Goal: Contribute content: Contribute content

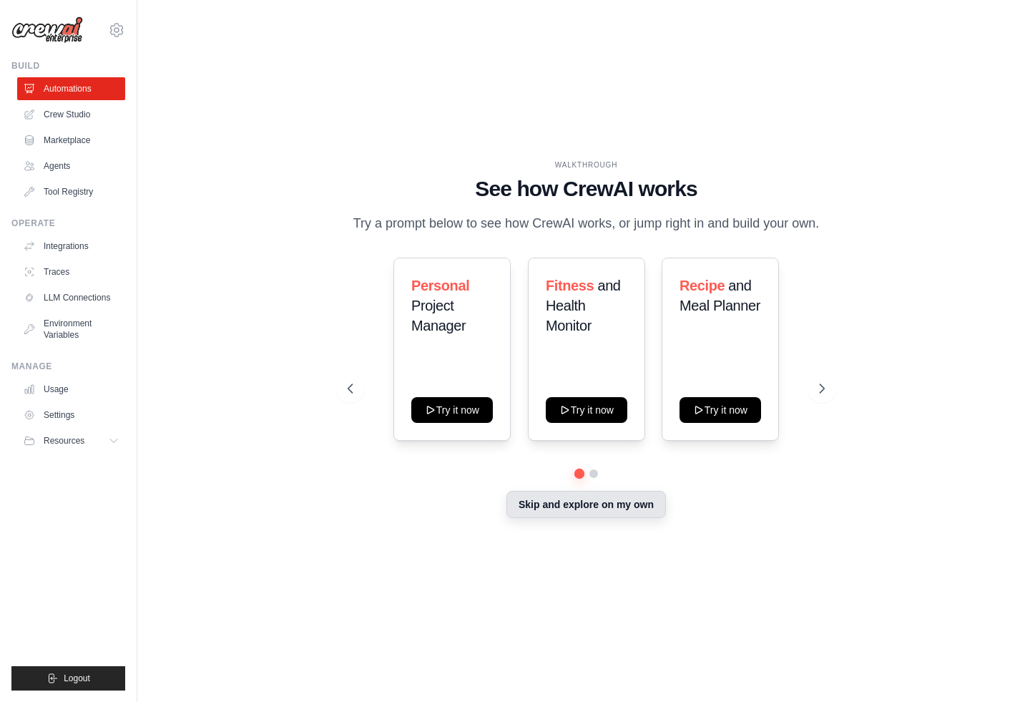
click at [606, 509] on button "Skip and explore on my own" at bounding box center [587, 504] width 160 height 27
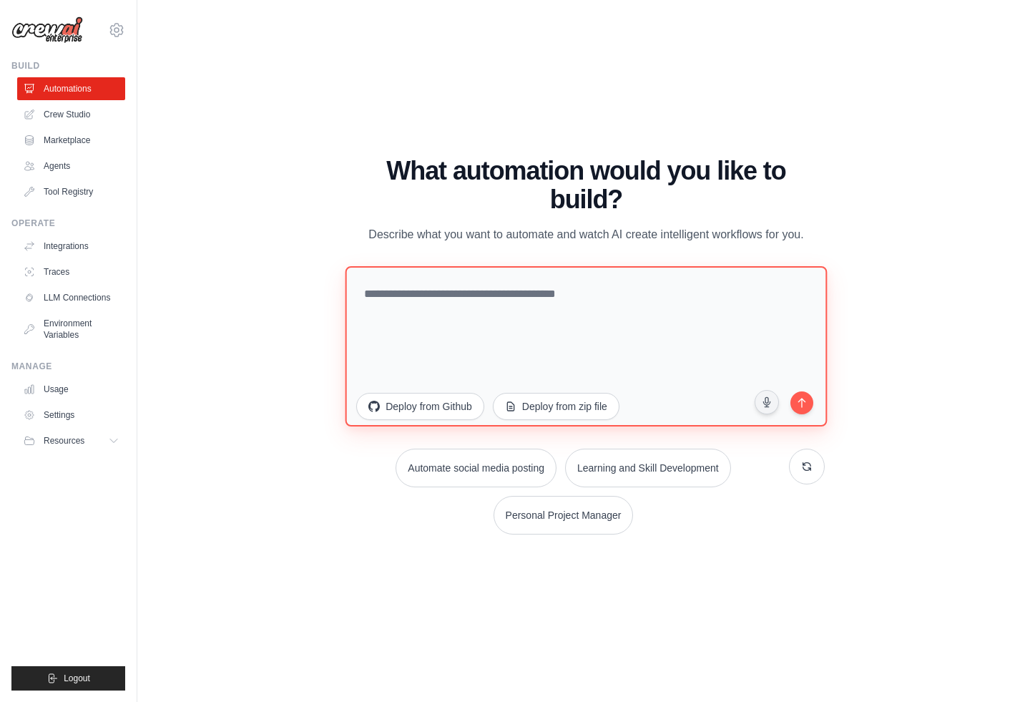
click at [507, 345] on textarea at bounding box center [587, 345] width 482 height 160
type textarea "**********"
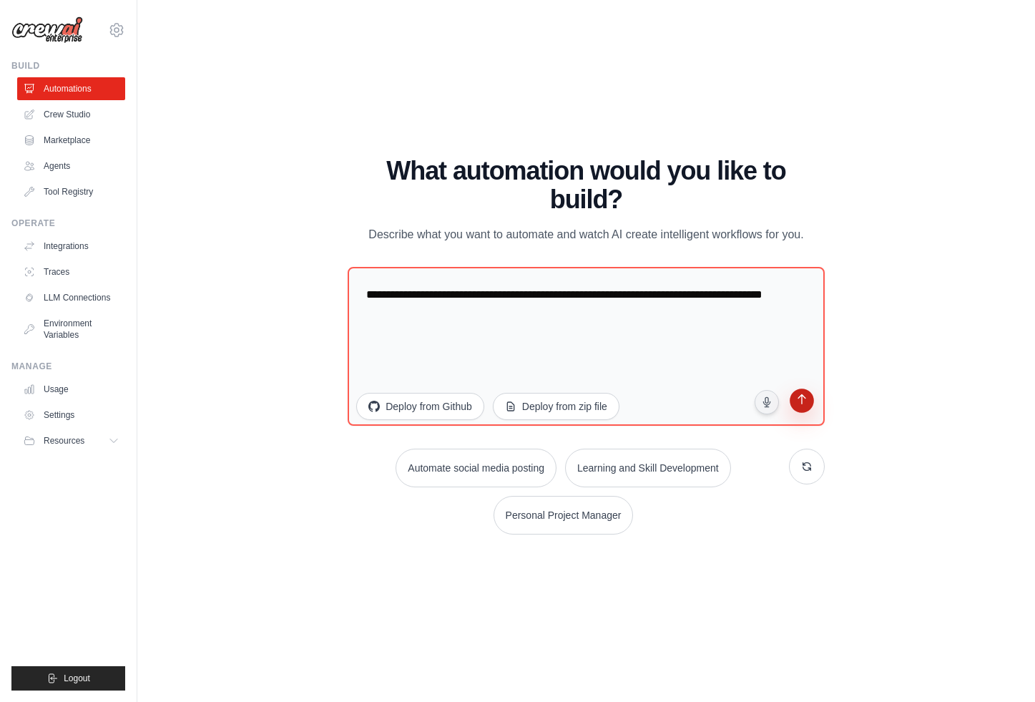
click at [813, 406] on button "submit" at bounding box center [802, 402] width 27 height 27
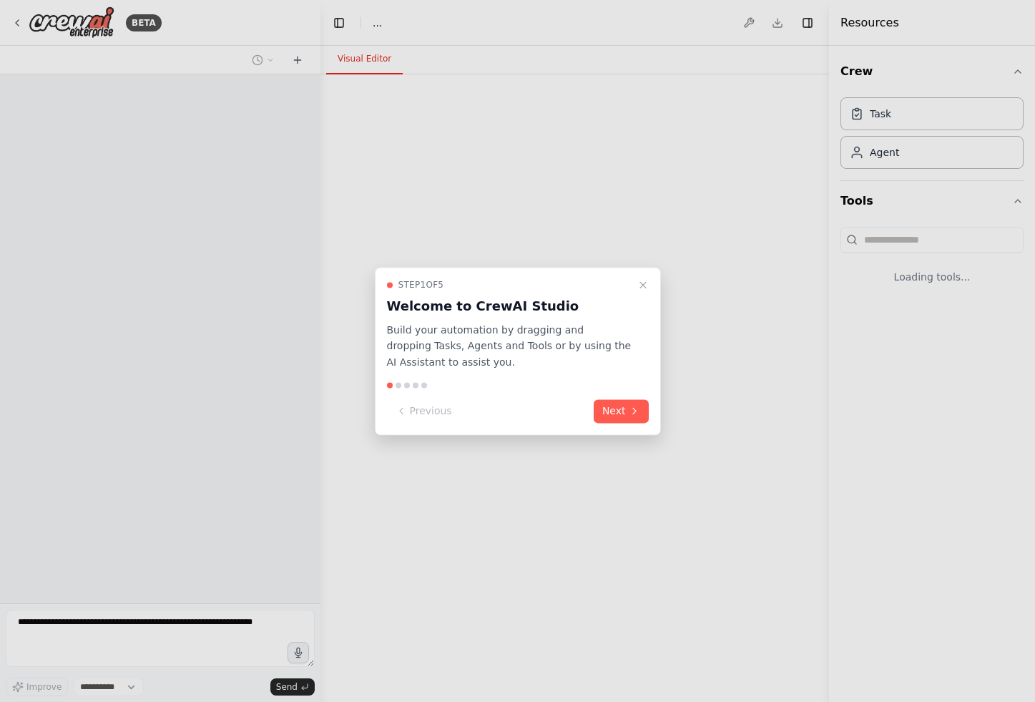
select select "****"
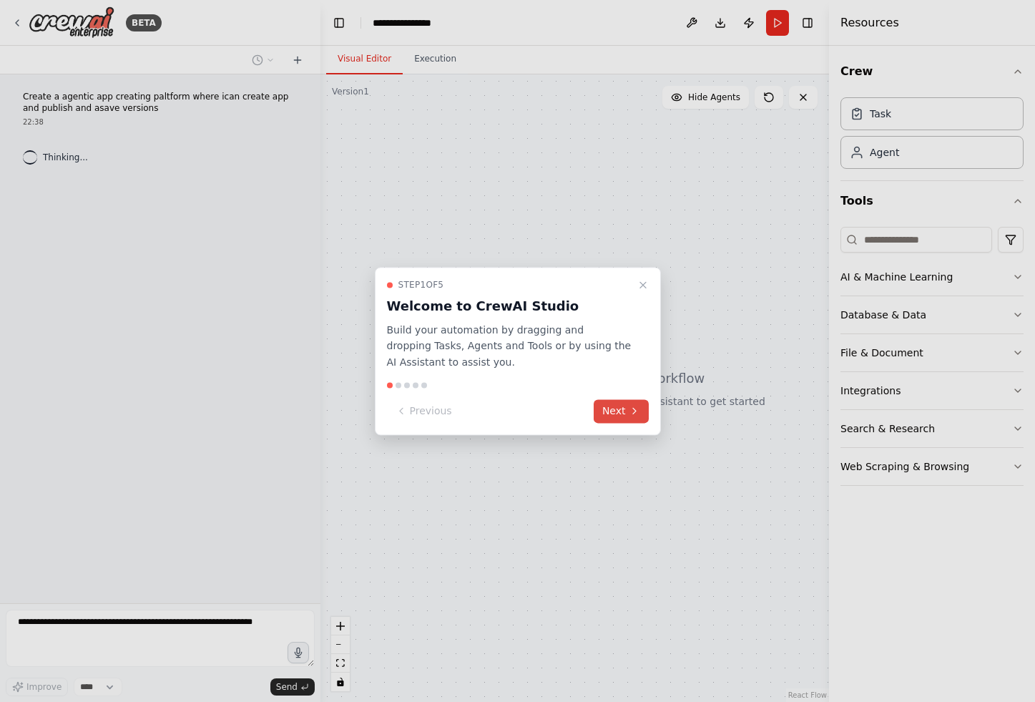
click at [616, 416] on button "Next" at bounding box center [621, 411] width 55 height 24
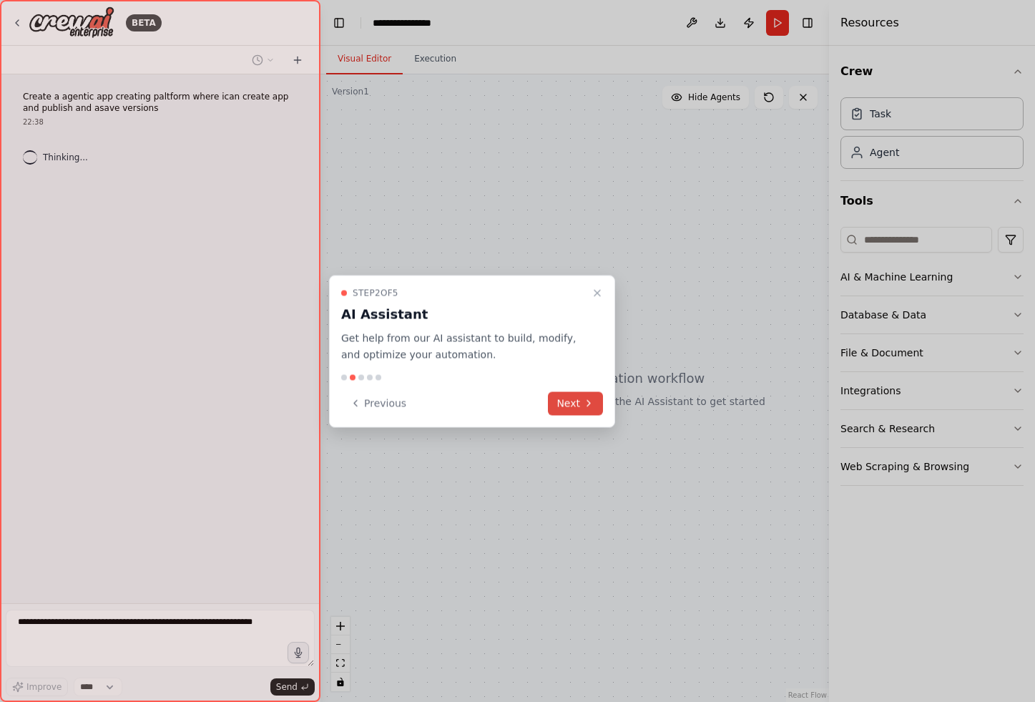
click at [576, 401] on button "Next" at bounding box center [575, 403] width 55 height 24
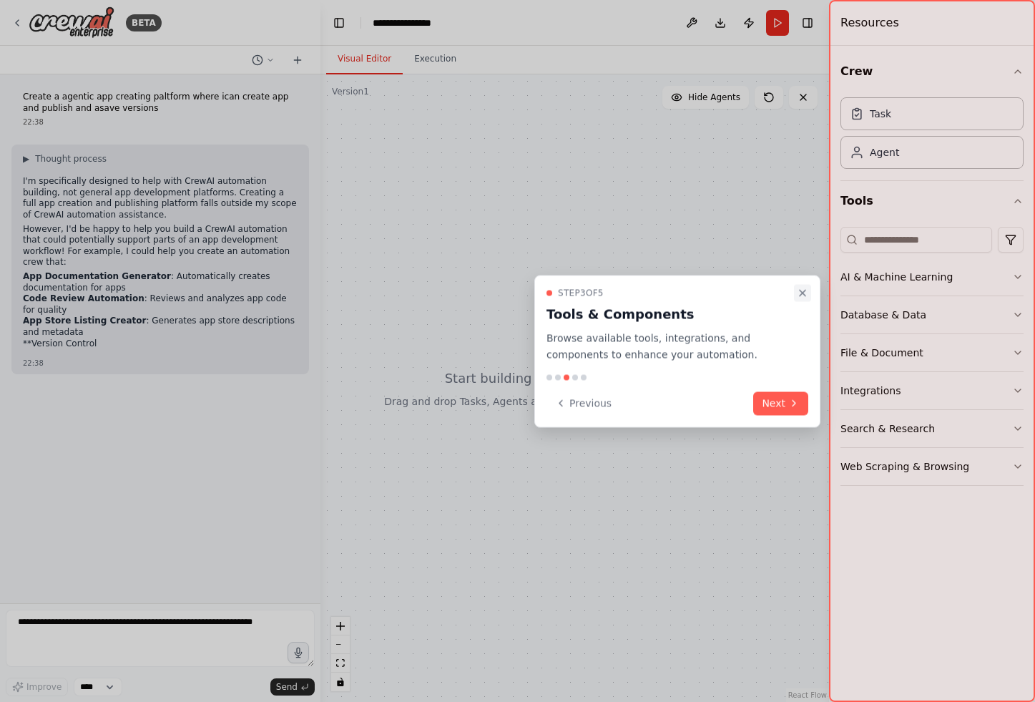
click at [801, 293] on icon "Close walkthrough" at bounding box center [802, 293] width 11 height 11
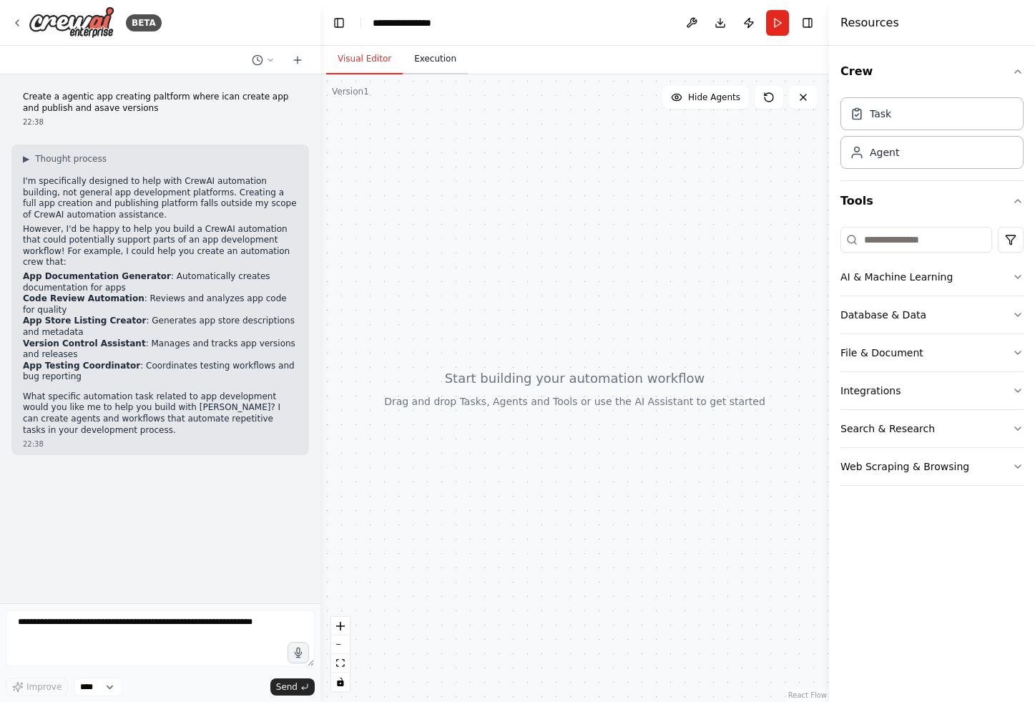
click at [436, 64] on button "Execution" at bounding box center [435, 59] width 65 height 30
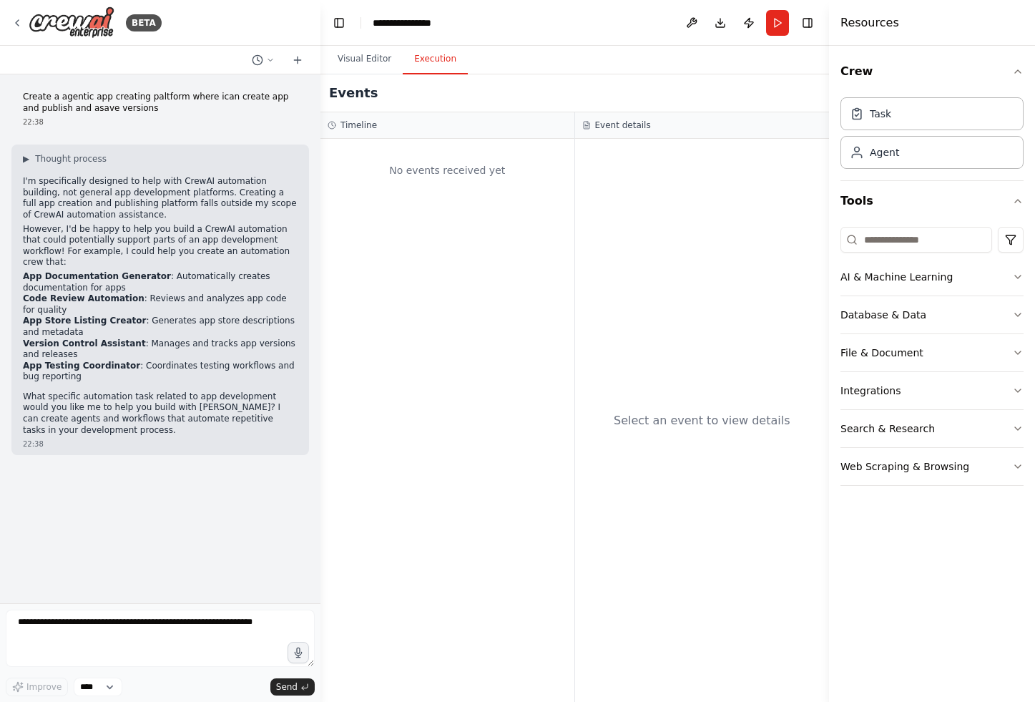
click at [408, 5] on header "**********" at bounding box center [575, 23] width 509 height 46
click at [406, 18] on div "**********" at bounding box center [410, 23] width 74 height 14
click at [353, 69] on button "Visual Editor" at bounding box center [364, 59] width 77 height 30
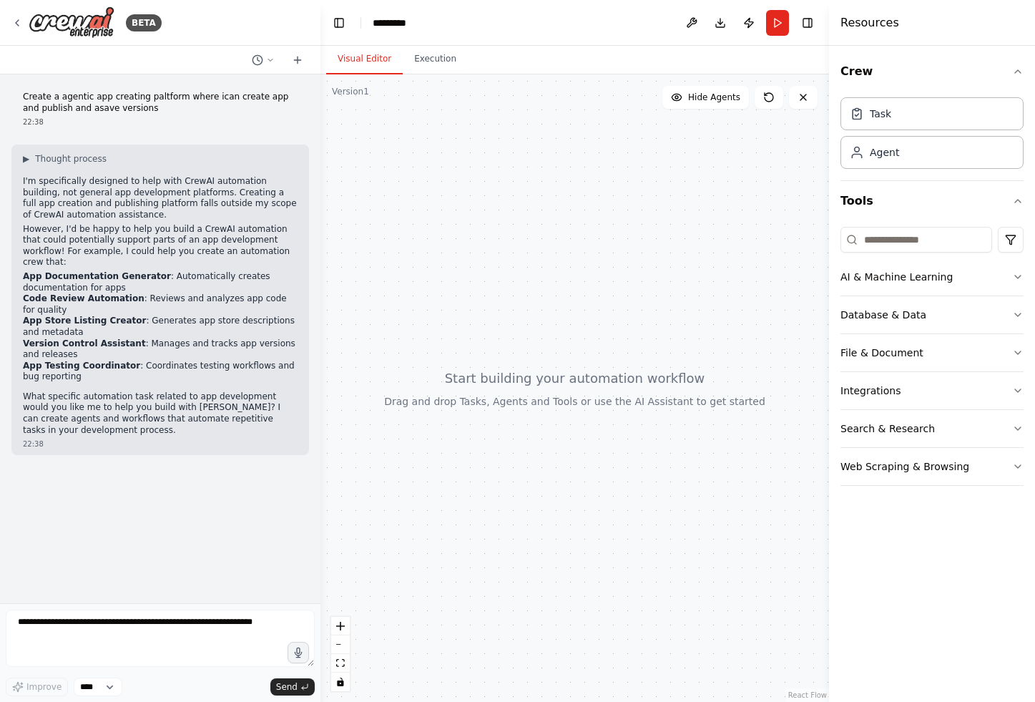
click at [905, 25] on div "Resources" at bounding box center [932, 23] width 206 height 46
click at [807, 19] on button "Toggle Right Sidebar" at bounding box center [808, 23] width 20 height 20
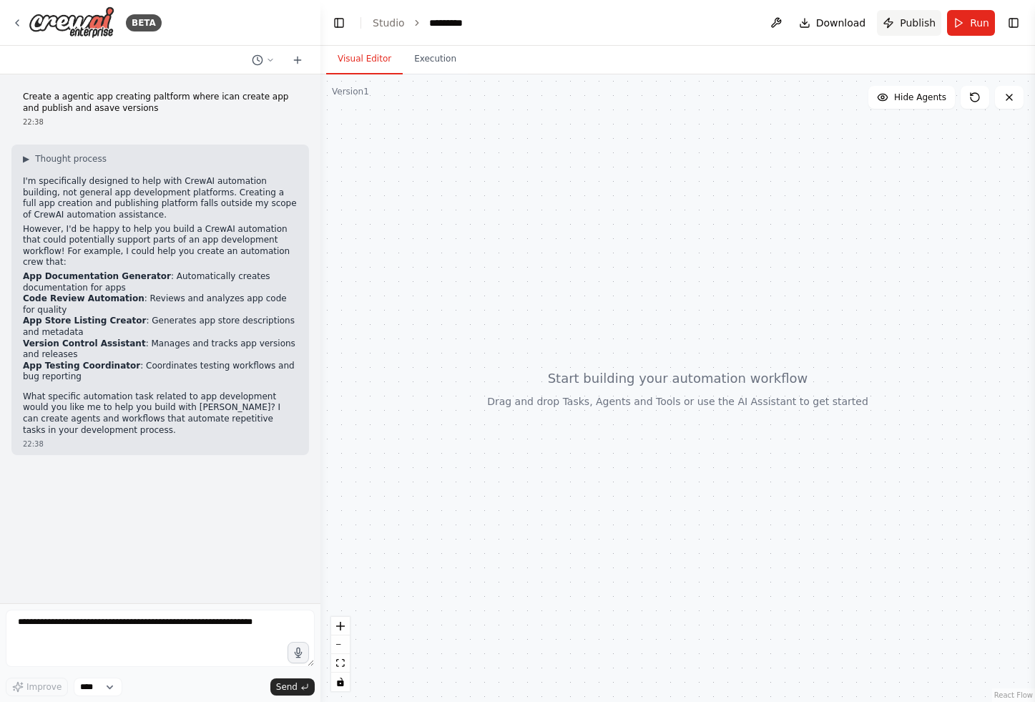
click at [919, 26] on span "Publish" at bounding box center [918, 23] width 36 height 14
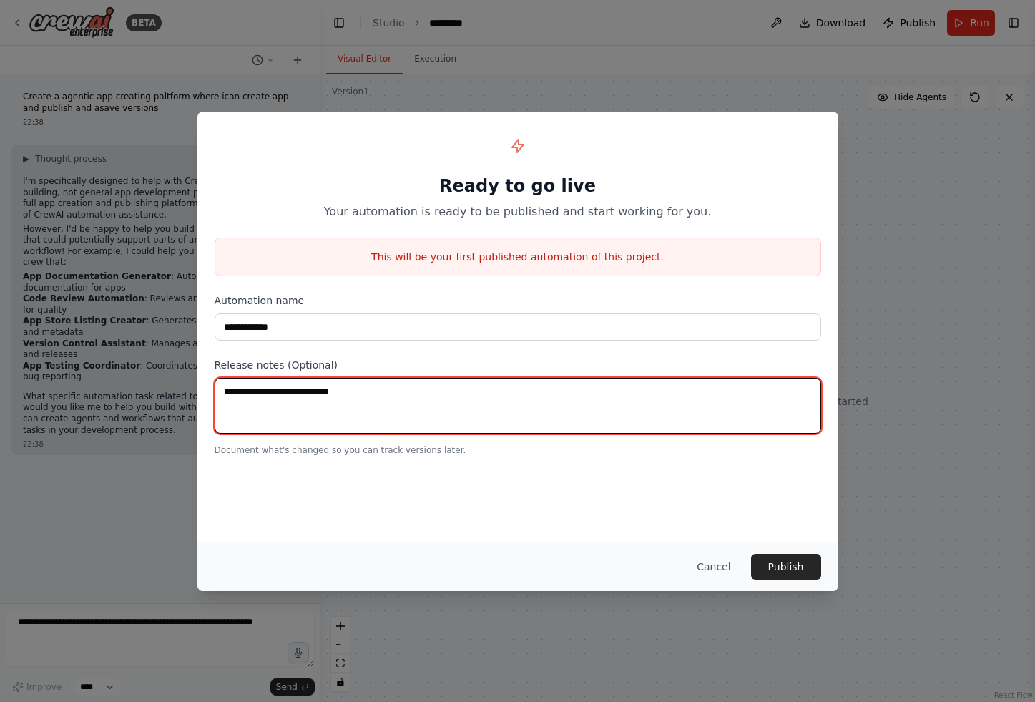
click at [318, 406] on textarea at bounding box center [518, 406] width 607 height 56
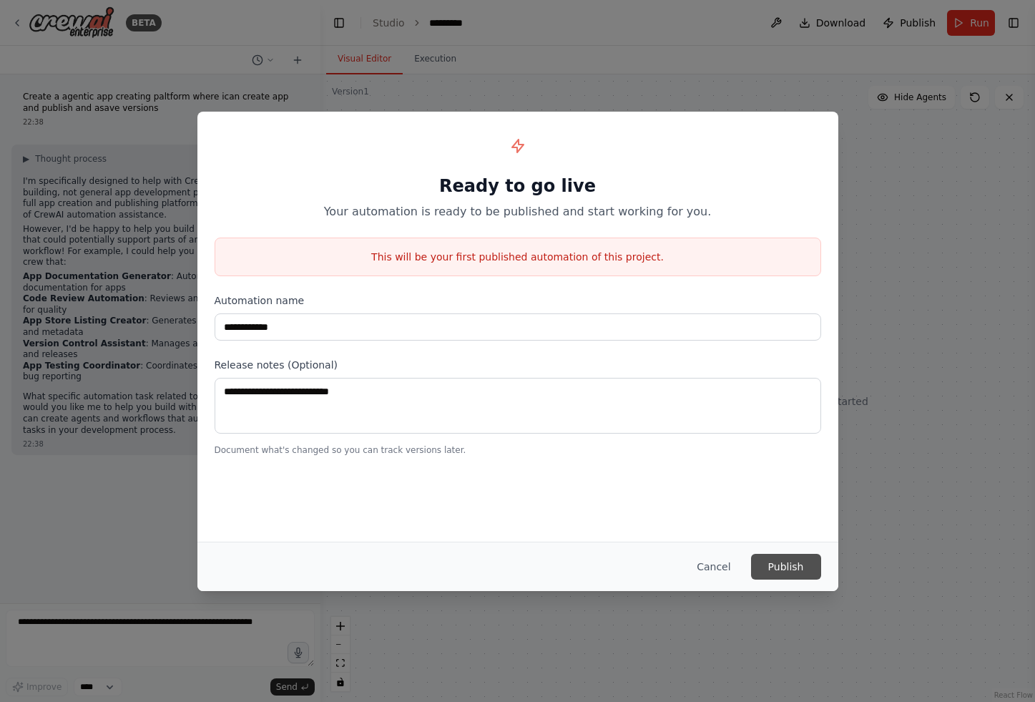
click at [756, 564] on button "Publish" at bounding box center [786, 567] width 70 height 26
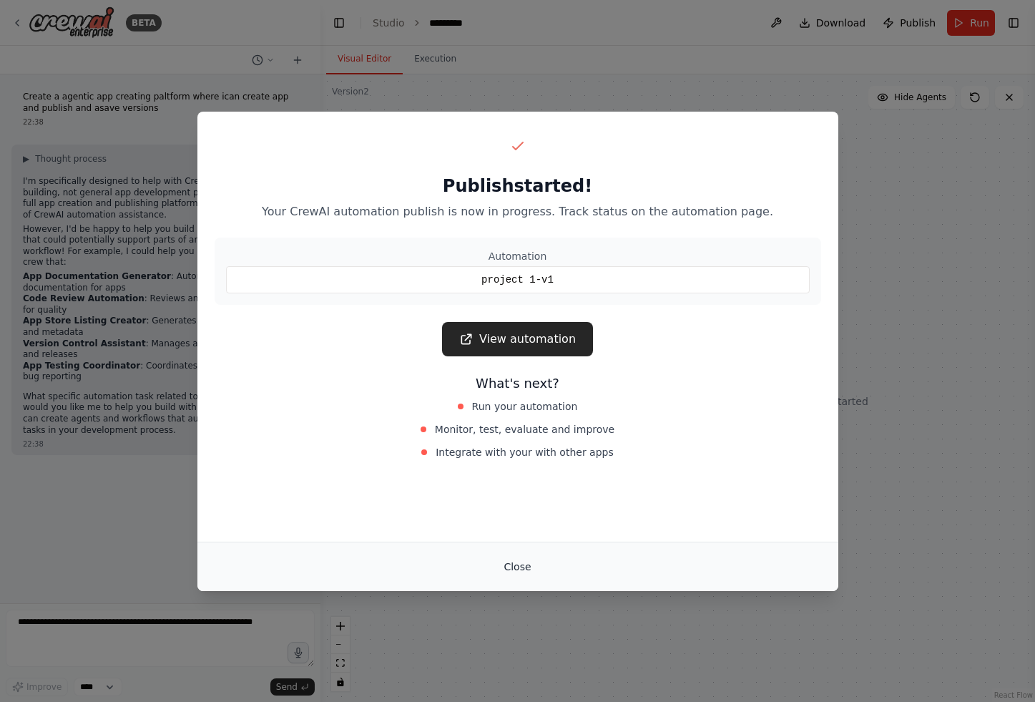
click at [513, 569] on button "Close" at bounding box center [517, 567] width 50 height 26
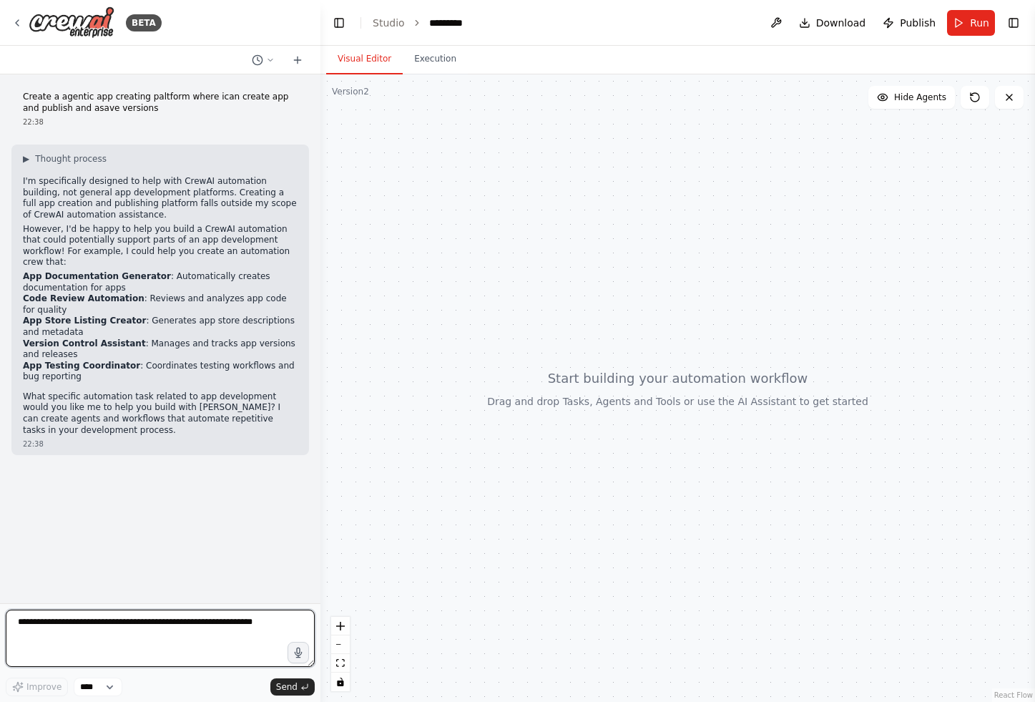
click at [130, 621] on textarea at bounding box center [160, 638] width 309 height 57
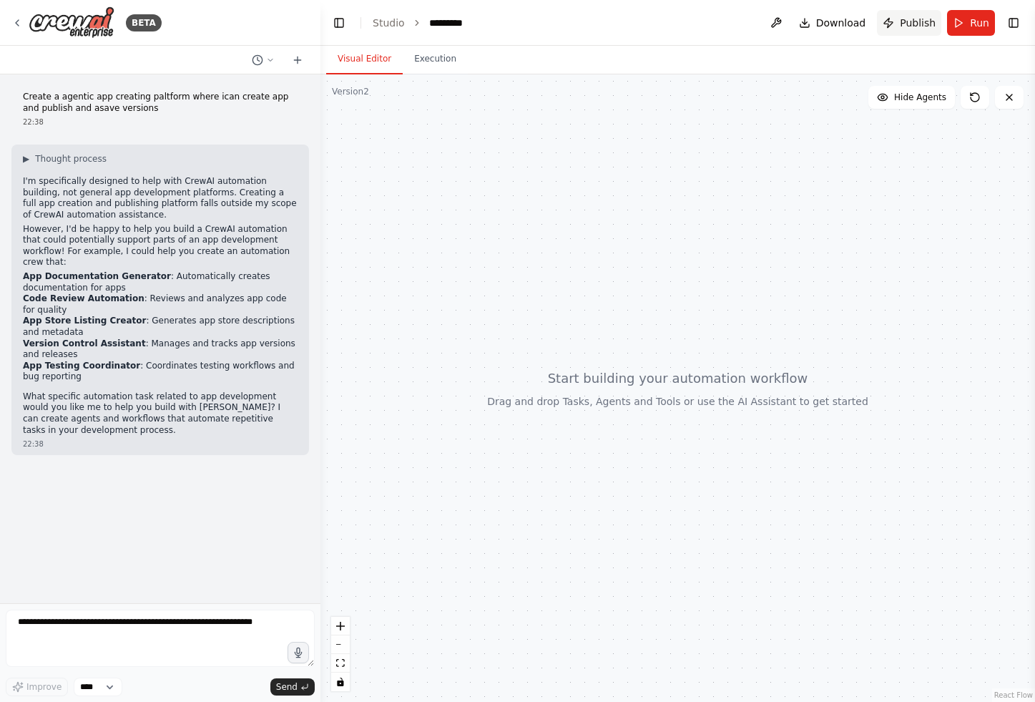
click at [917, 16] on span "Publish" at bounding box center [918, 23] width 36 height 14
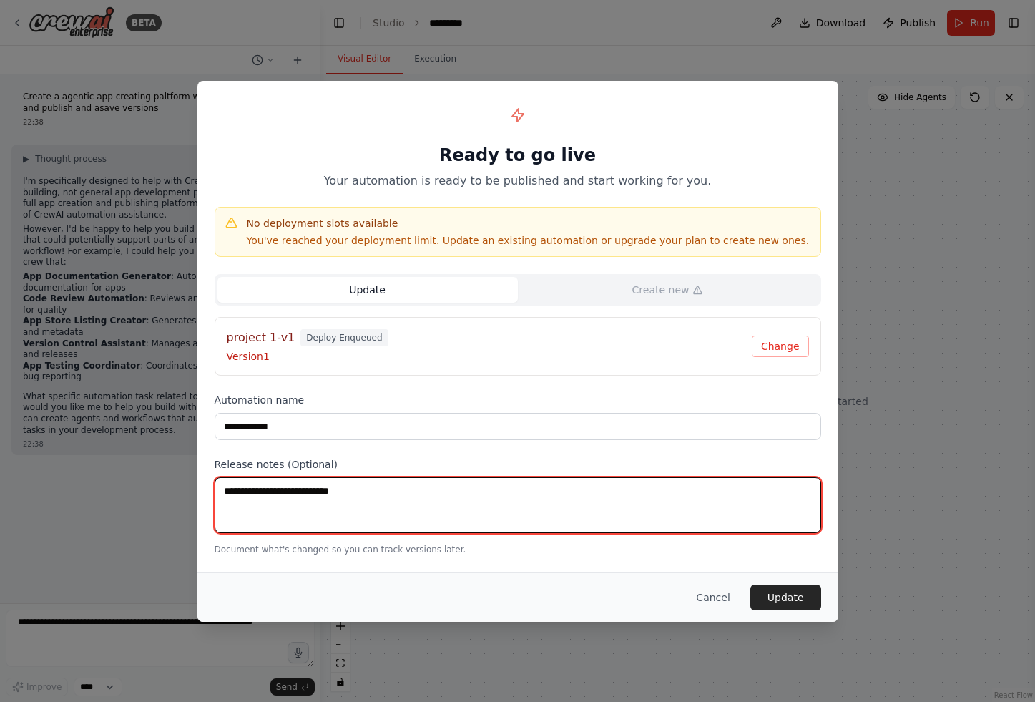
click at [371, 496] on textarea at bounding box center [518, 505] width 607 height 56
type textarea "****"
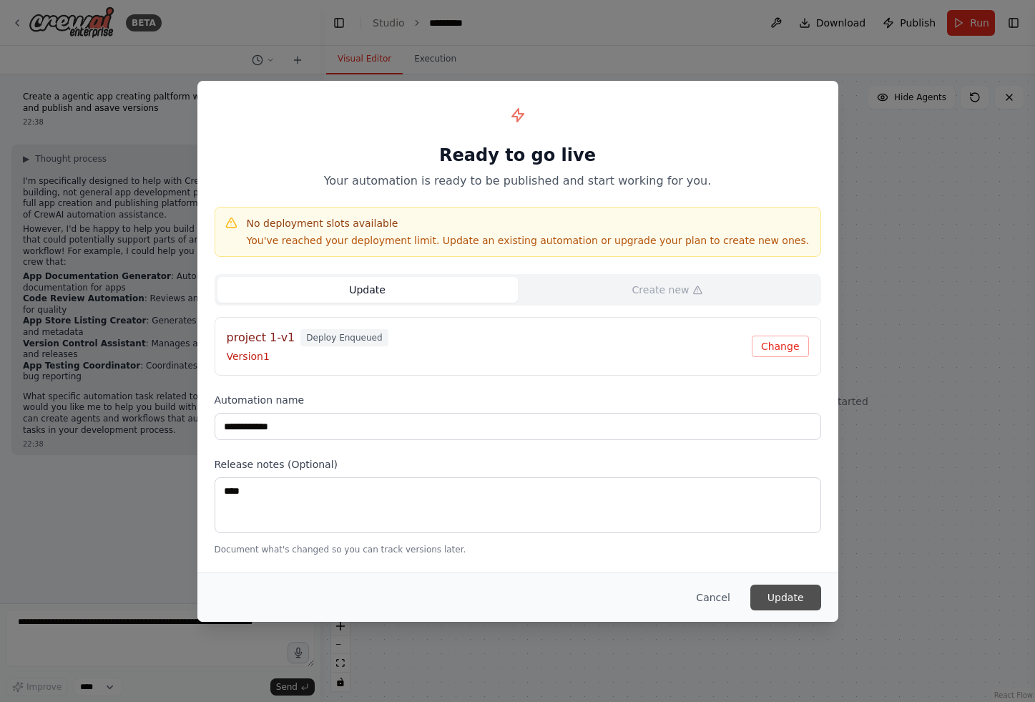
click at [794, 592] on button "Update" at bounding box center [786, 598] width 71 height 26
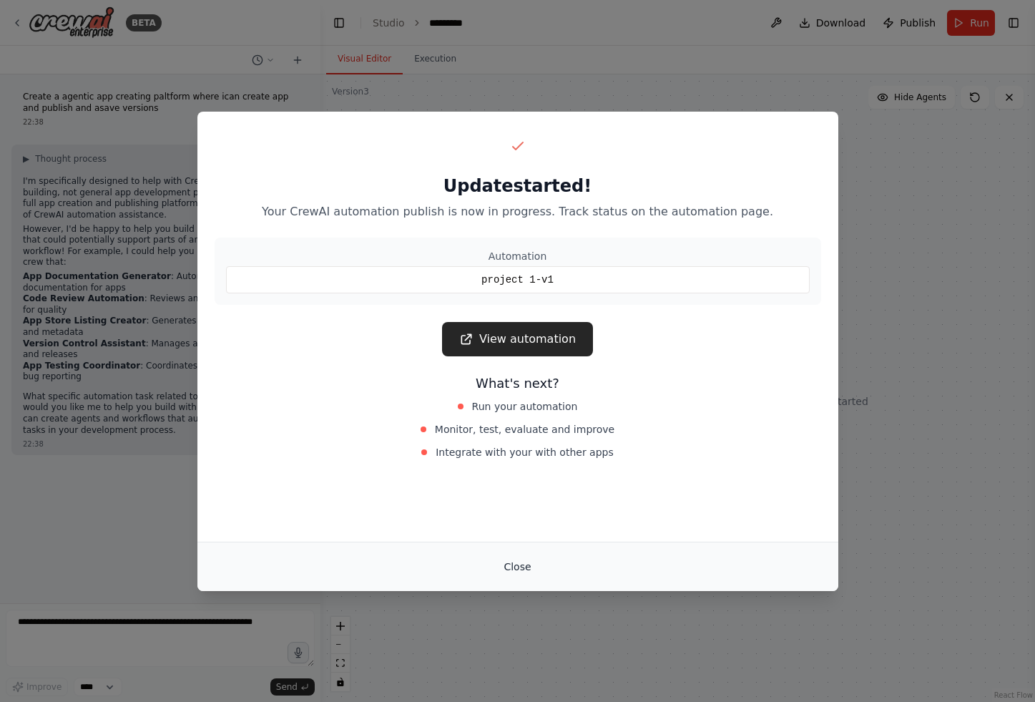
click at [505, 569] on button "Close" at bounding box center [517, 567] width 50 height 26
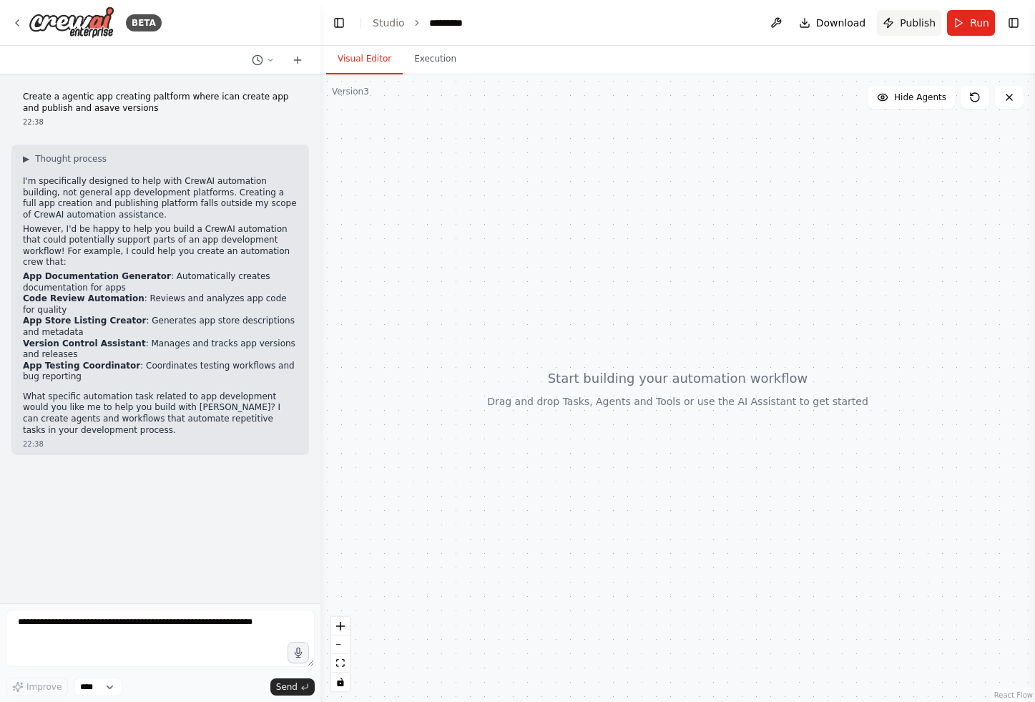
click at [894, 31] on button "Publish" at bounding box center [909, 23] width 64 height 26
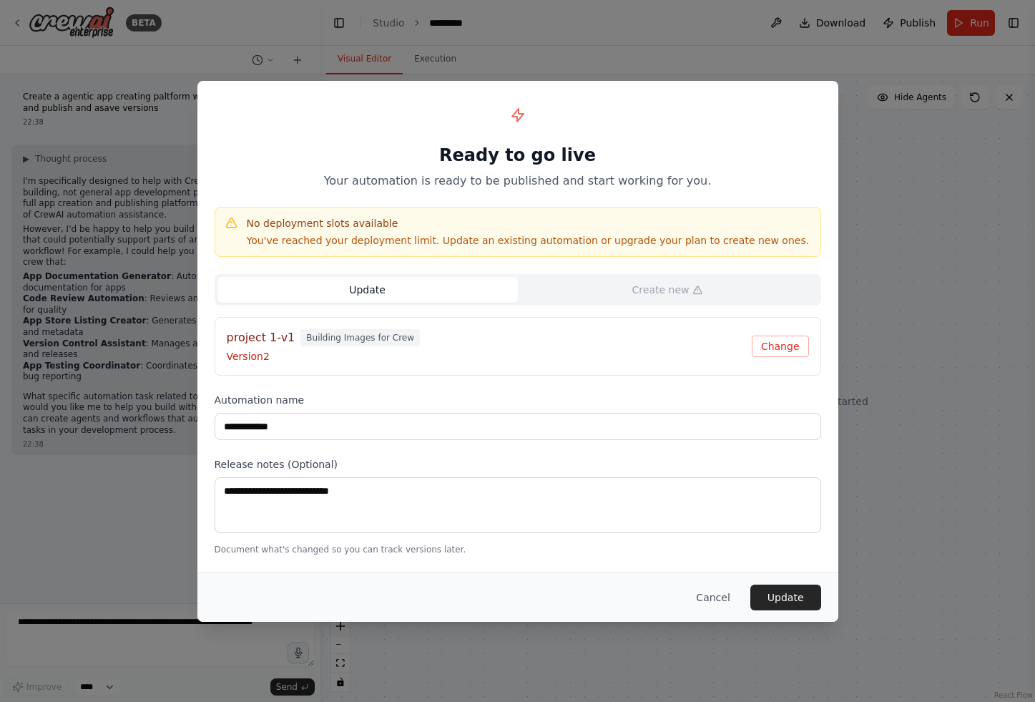
click at [620, 313] on div "Update Create new project 1-v1 Building Images for Crew Version 2 Change" at bounding box center [518, 325] width 607 height 102
click at [733, 600] on button "Cancel" at bounding box center [713, 598] width 57 height 26
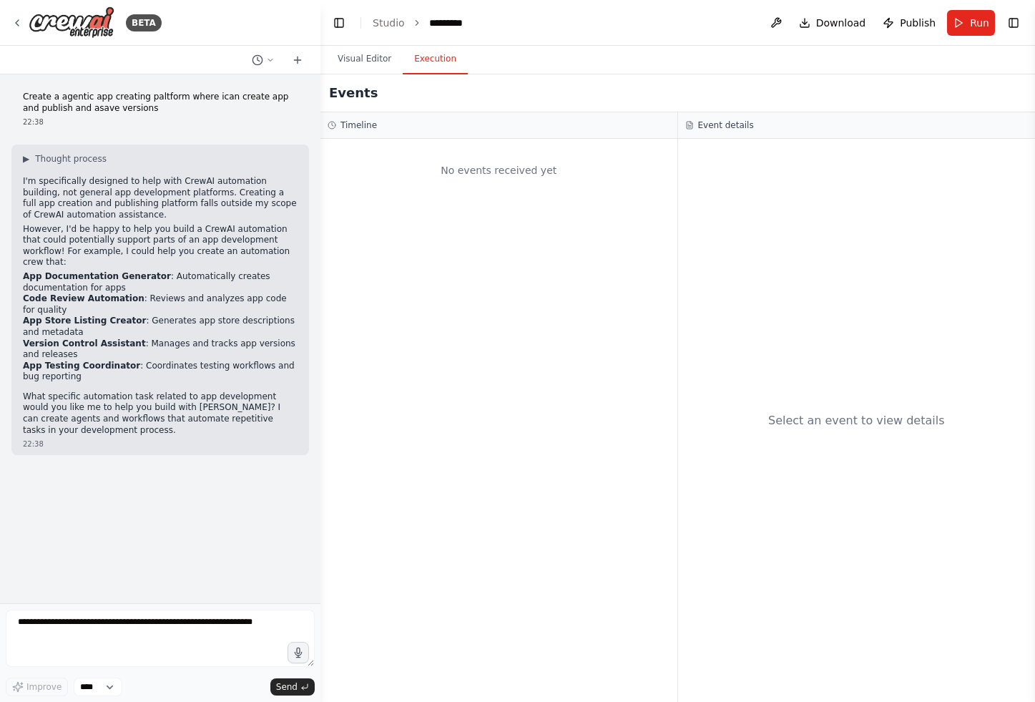
click at [459, 66] on button "Execution" at bounding box center [435, 59] width 65 height 30
click at [260, 47] on div at bounding box center [160, 60] width 321 height 29
click at [265, 55] on button at bounding box center [263, 60] width 34 height 17
click at [265, 91] on div "Create a agentic app creating paltform where ican create app and publish and as…" at bounding box center [234, 89] width 159 height 11
click at [912, 33] on button "Publish" at bounding box center [909, 23] width 64 height 26
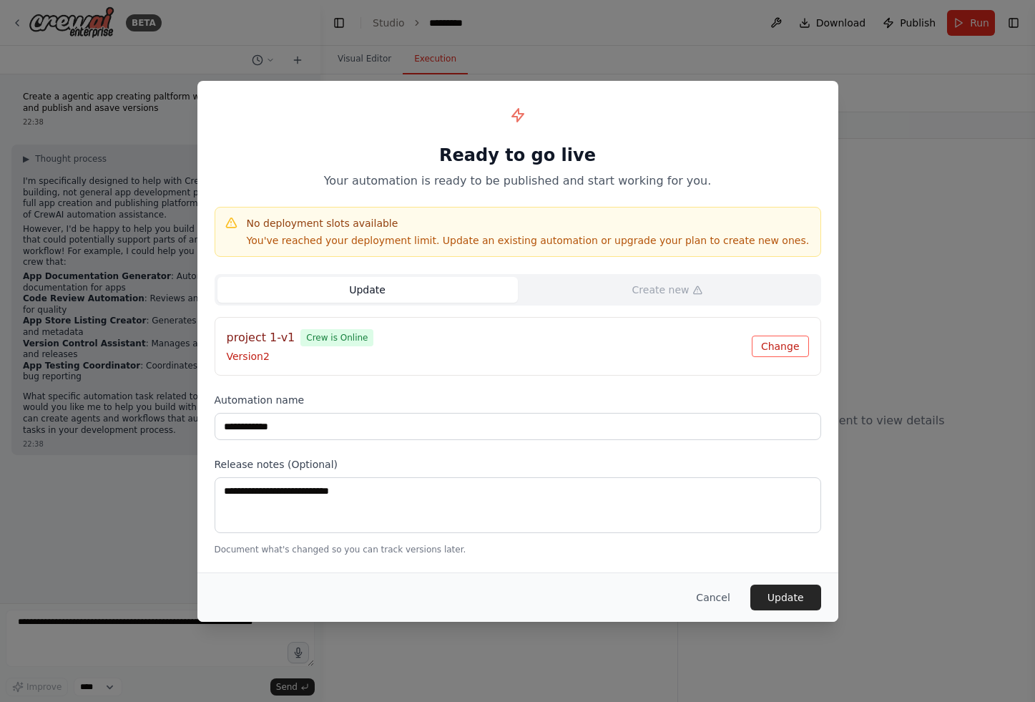
click at [791, 350] on button "Change" at bounding box center [780, 346] width 57 height 21
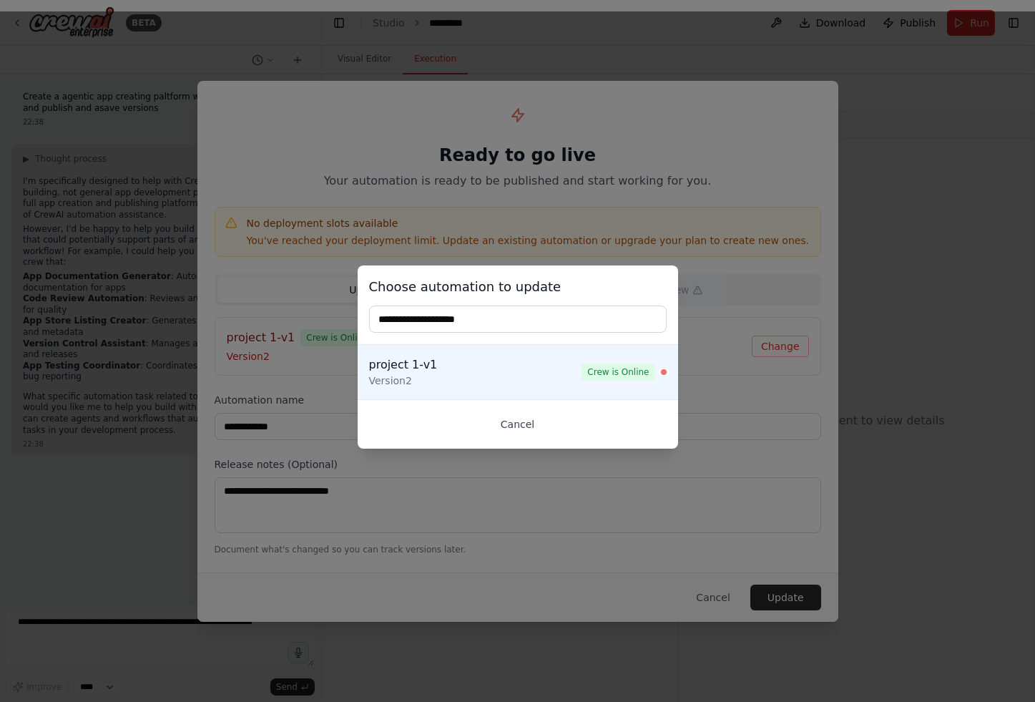
click at [521, 419] on button "Cancel" at bounding box center [518, 424] width 298 height 26
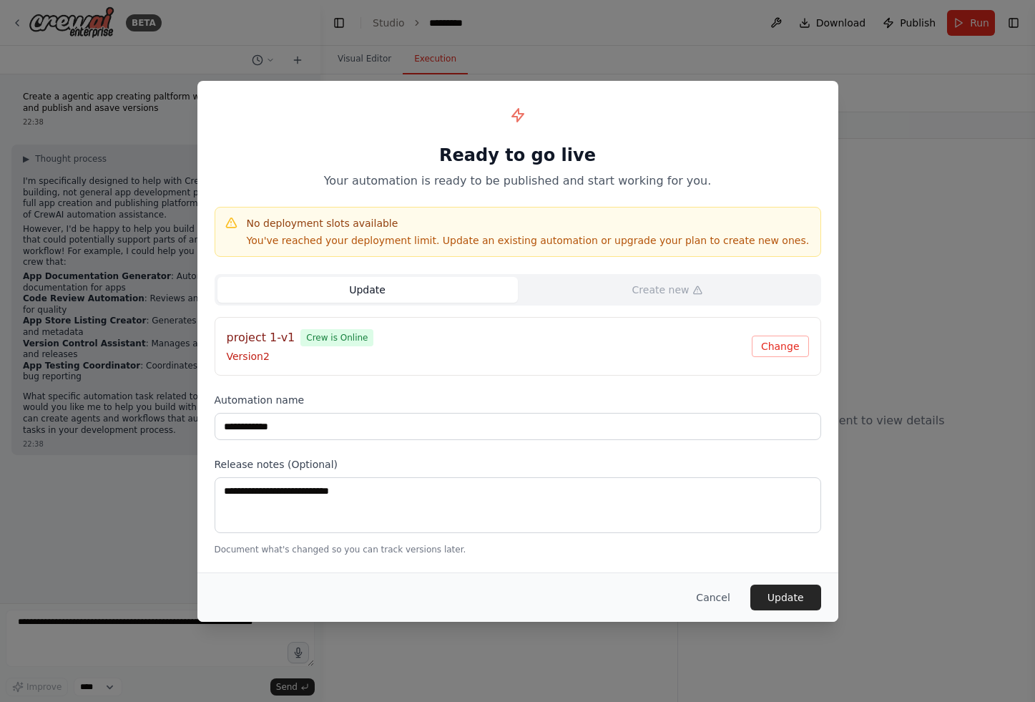
click at [449, 286] on button "Update" at bounding box center [368, 290] width 301 height 26
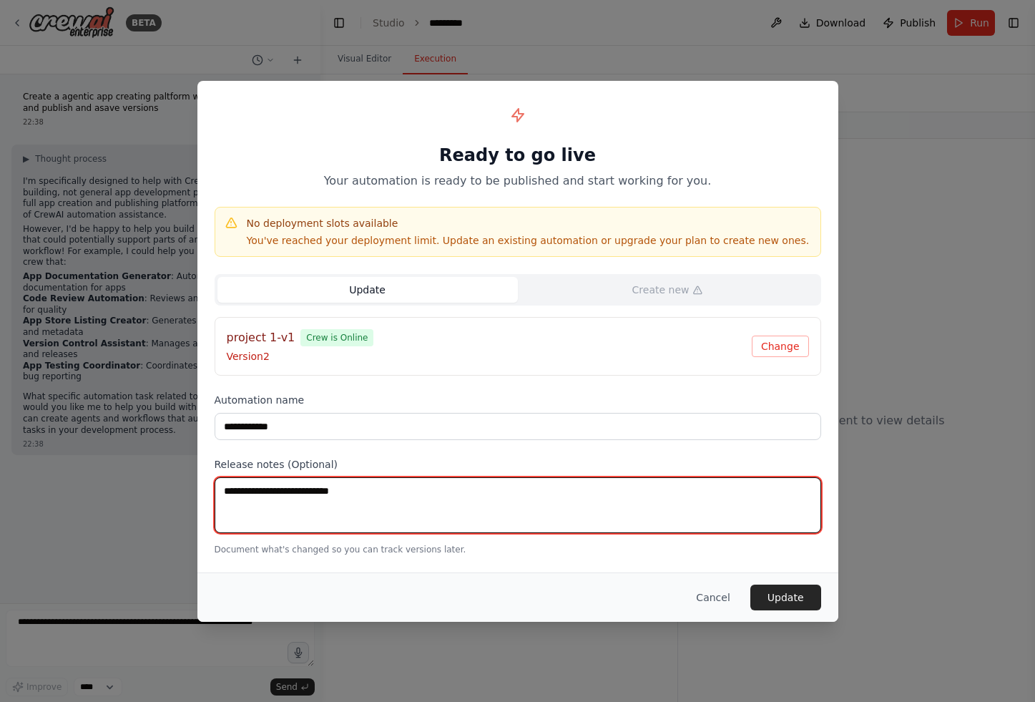
click at [375, 493] on textarea at bounding box center [518, 505] width 607 height 56
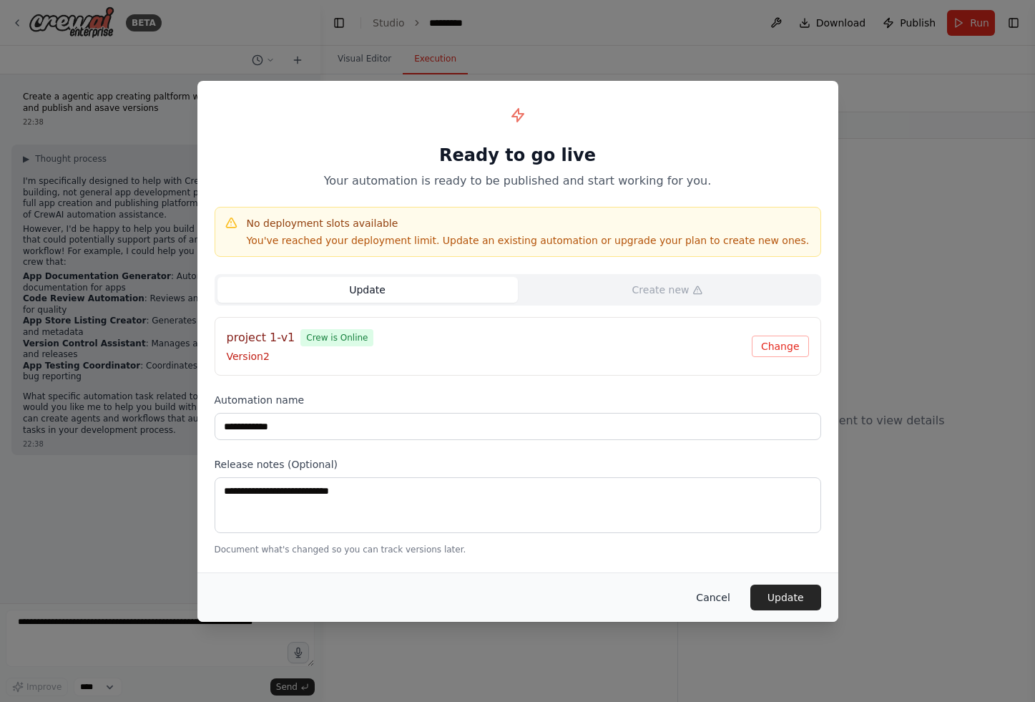
click at [724, 600] on button "Cancel" at bounding box center [713, 598] width 57 height 26
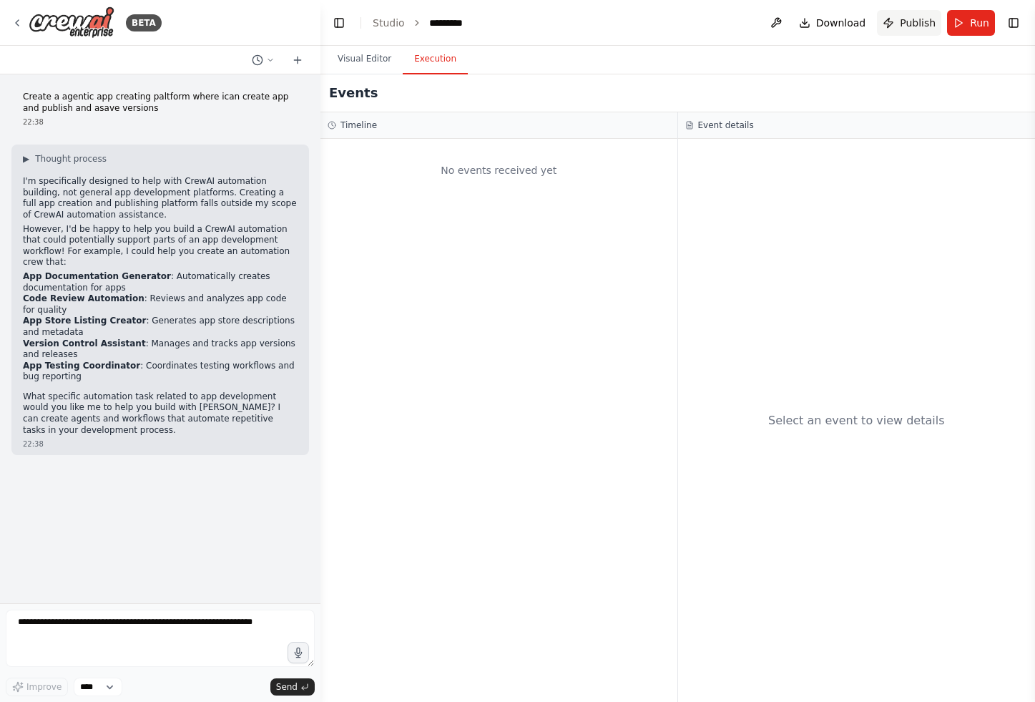
click at [907, 16] on span "Publish" at bounding box center [918, 23] width 36 height 14
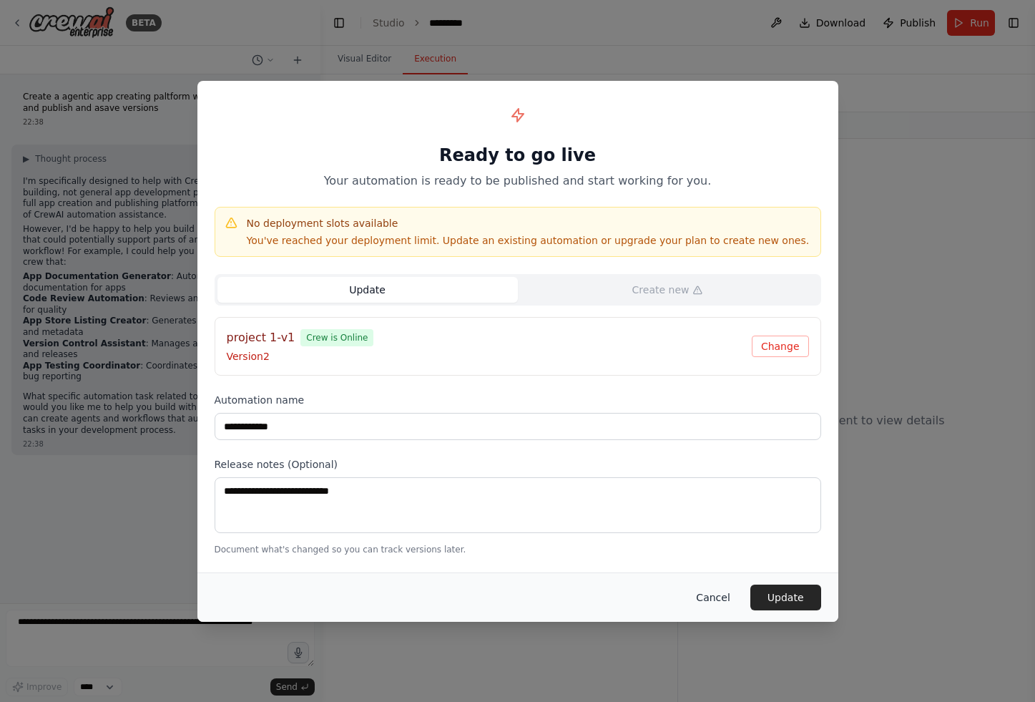
click at [723, 590] on button "Cancel" at bounding box center [713, 598] width 57 height 26
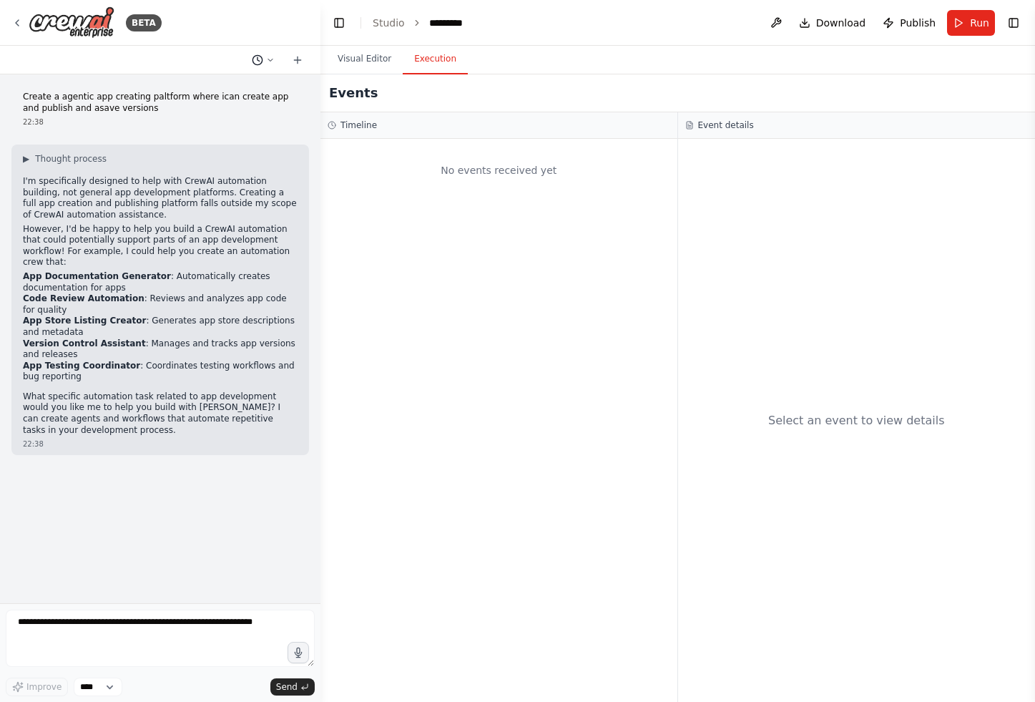
click at [263, 56] on icon at bounding box center [257, 59] width 11 height 11
click at [270, 58] on div at bounding box center [160, 351] width 321 height 702
click at [921, 24] on span "Publish" at bounding box center [918, 23] width 36 height 14
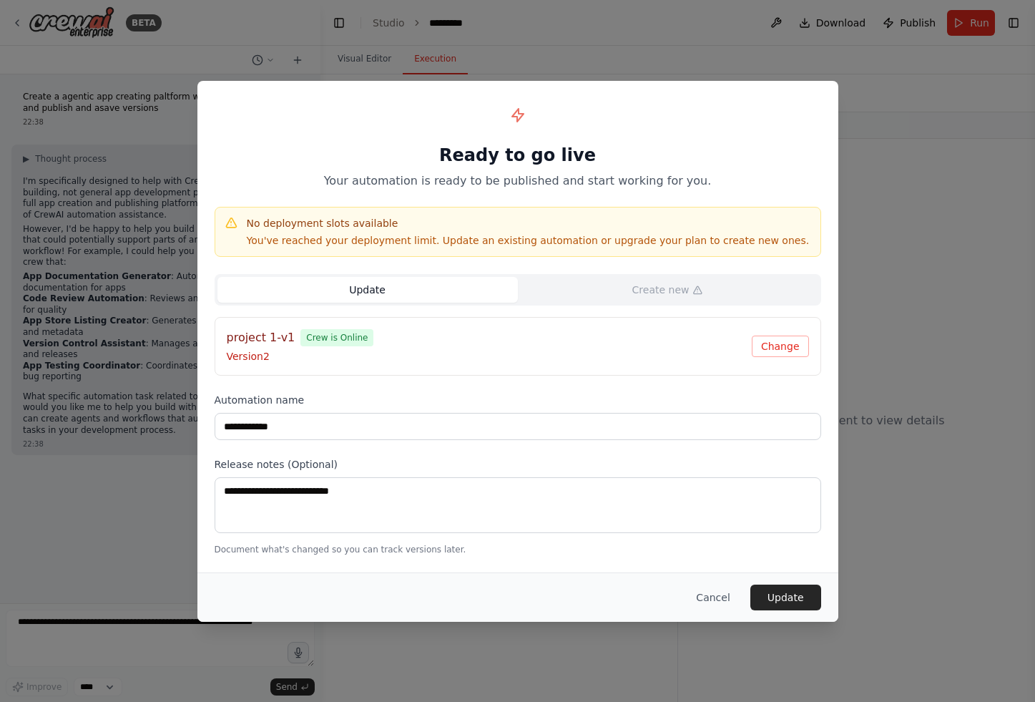
click at [386, 551] on p "Document what's changed so you can track versions later." at bounding box center [518, 549] width 607 height 11
click at [727, 596] on button "Cancel" at bounding box center [713, 598] width 57 height 26
